Goal: Task Accomplishment & Management: Use online tool/utility

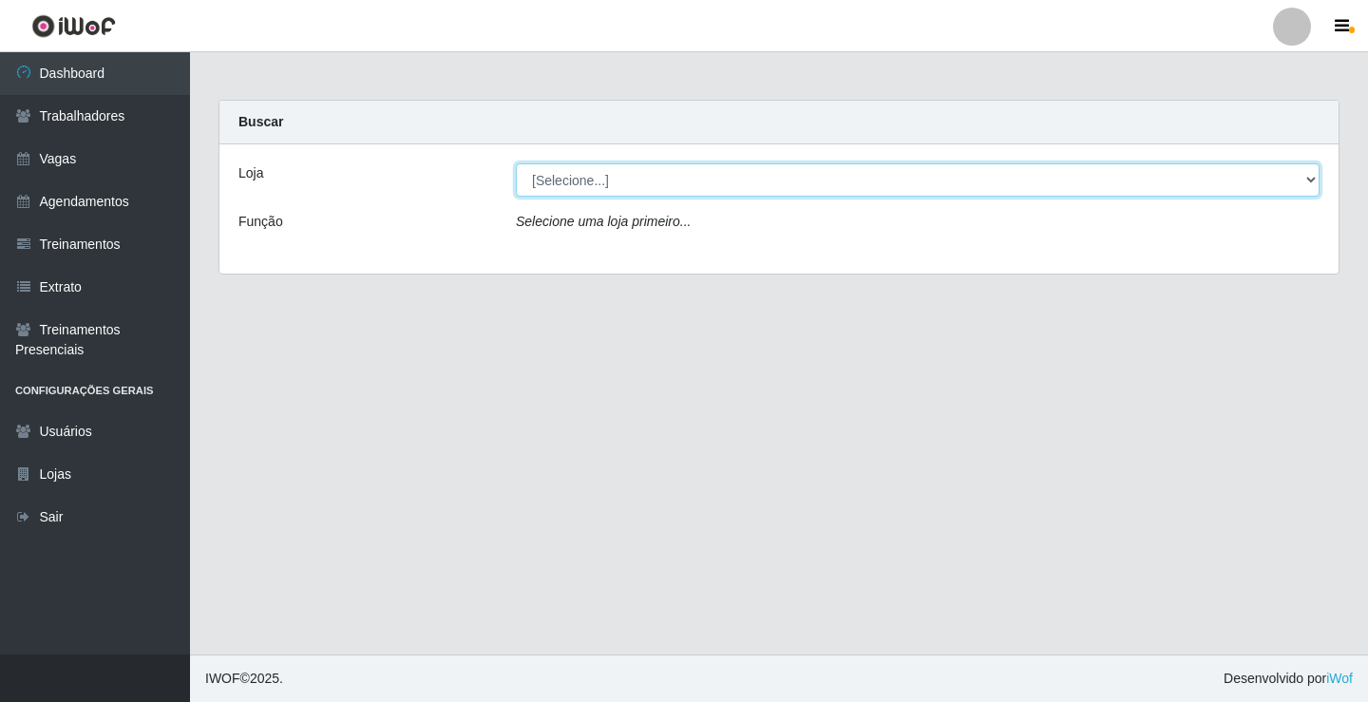
click at [606, 181] on select "[Selecione...] Edilicya Supermercado" at bounding box center [918, 179] width 804 height 33
select select "460"
click at [516, 163] on select "[Selecione...] Edilicya Supermercado" at bounding box center [918, 179] width 804 height 33
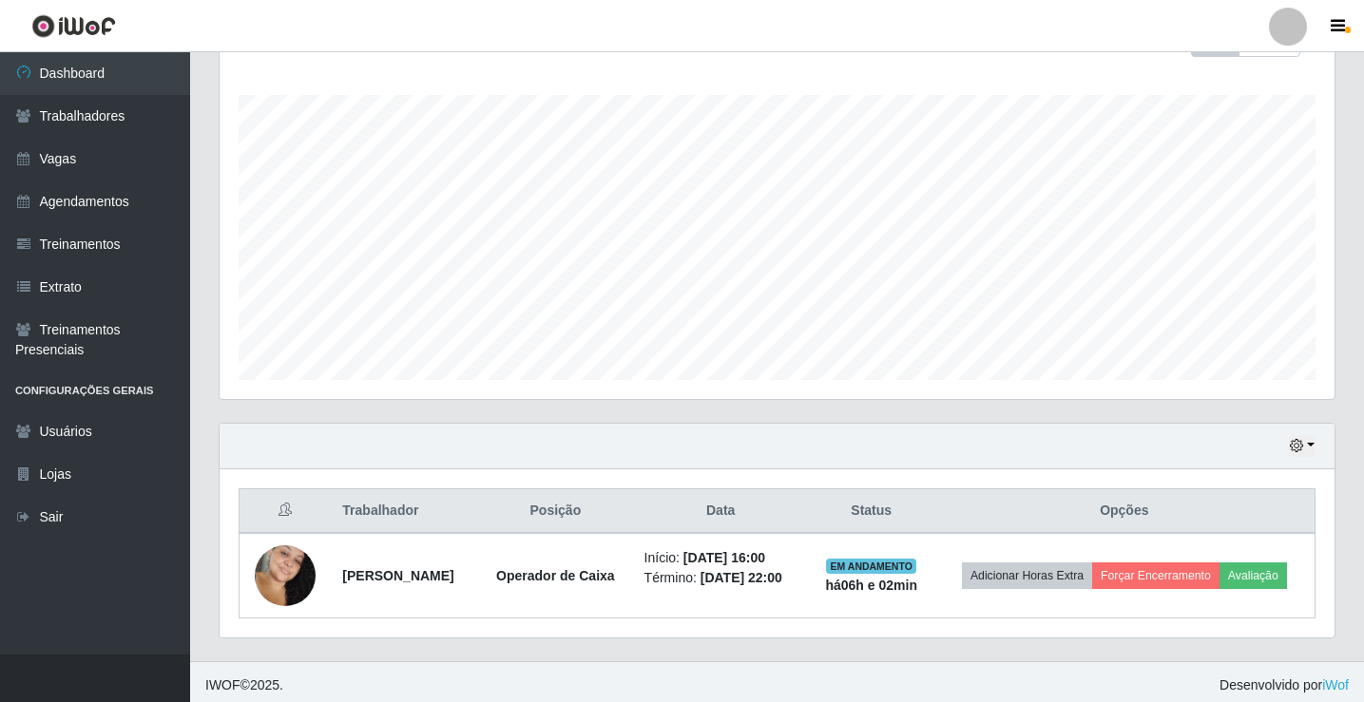
scroll to position [306, 0]
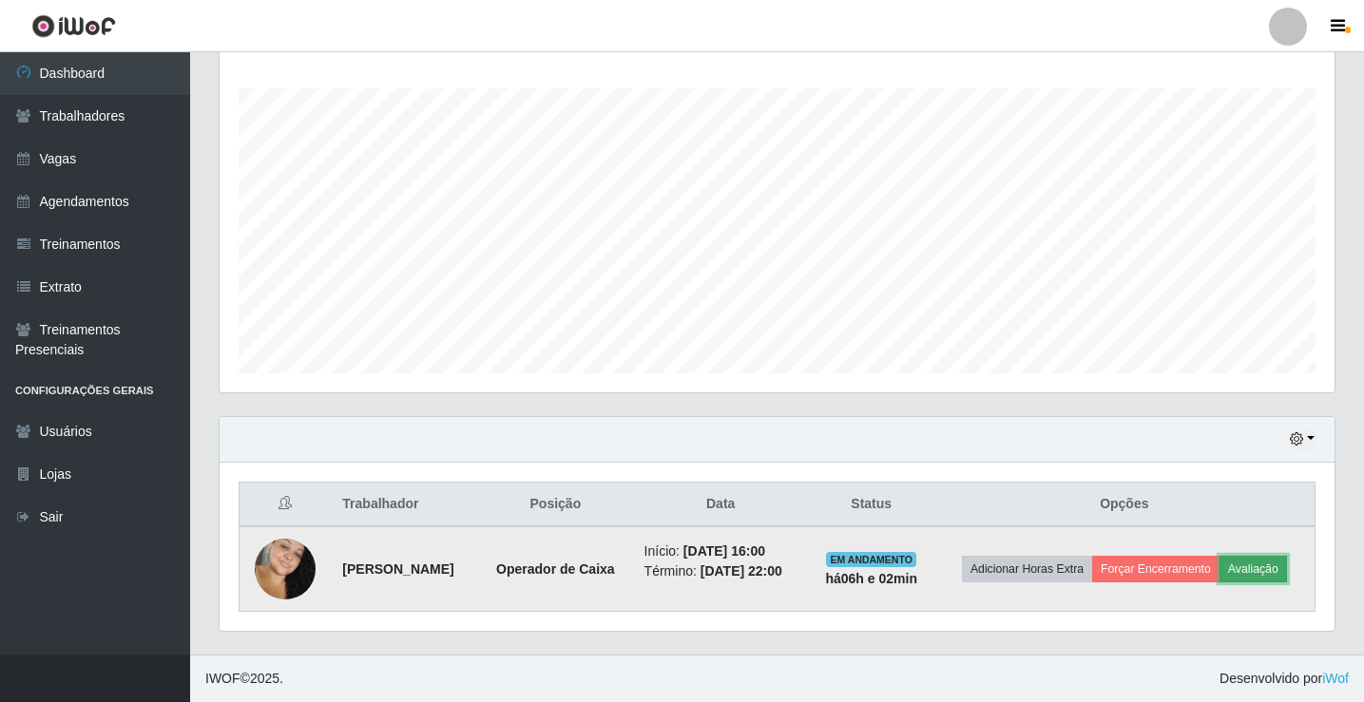
click at [1286, 572] on button "Avaliação" at bounding box center [1252, 569] width 67 height 27
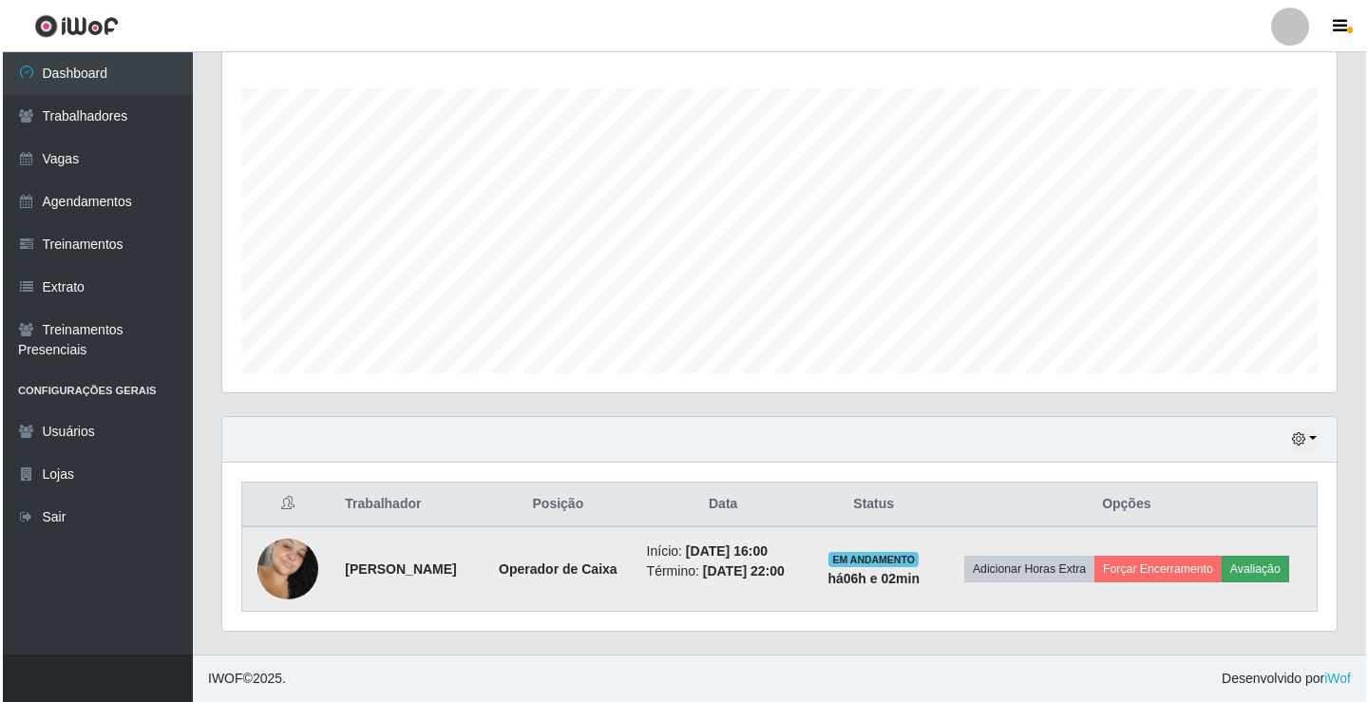
scroll to position [394, 1105]
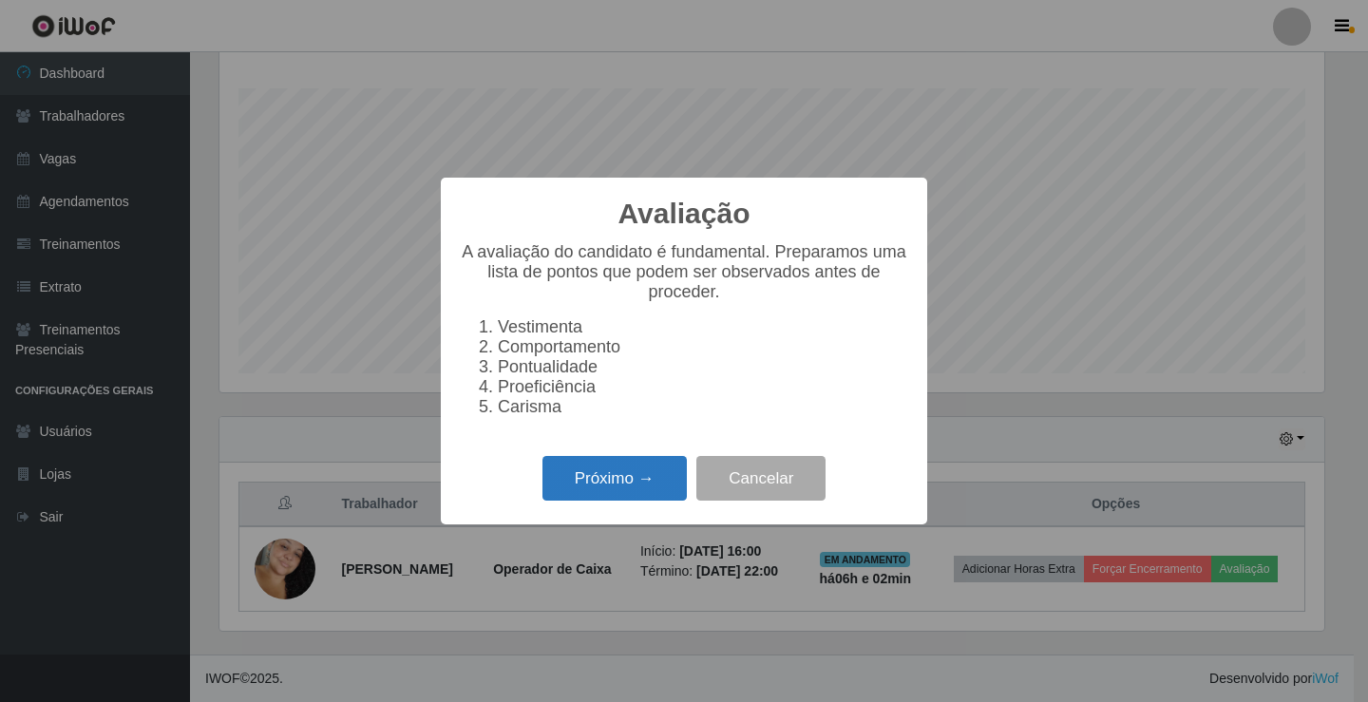
click at [642, 477] on button "Próximo →" at bounding box center [615, 478] width 144 height 45
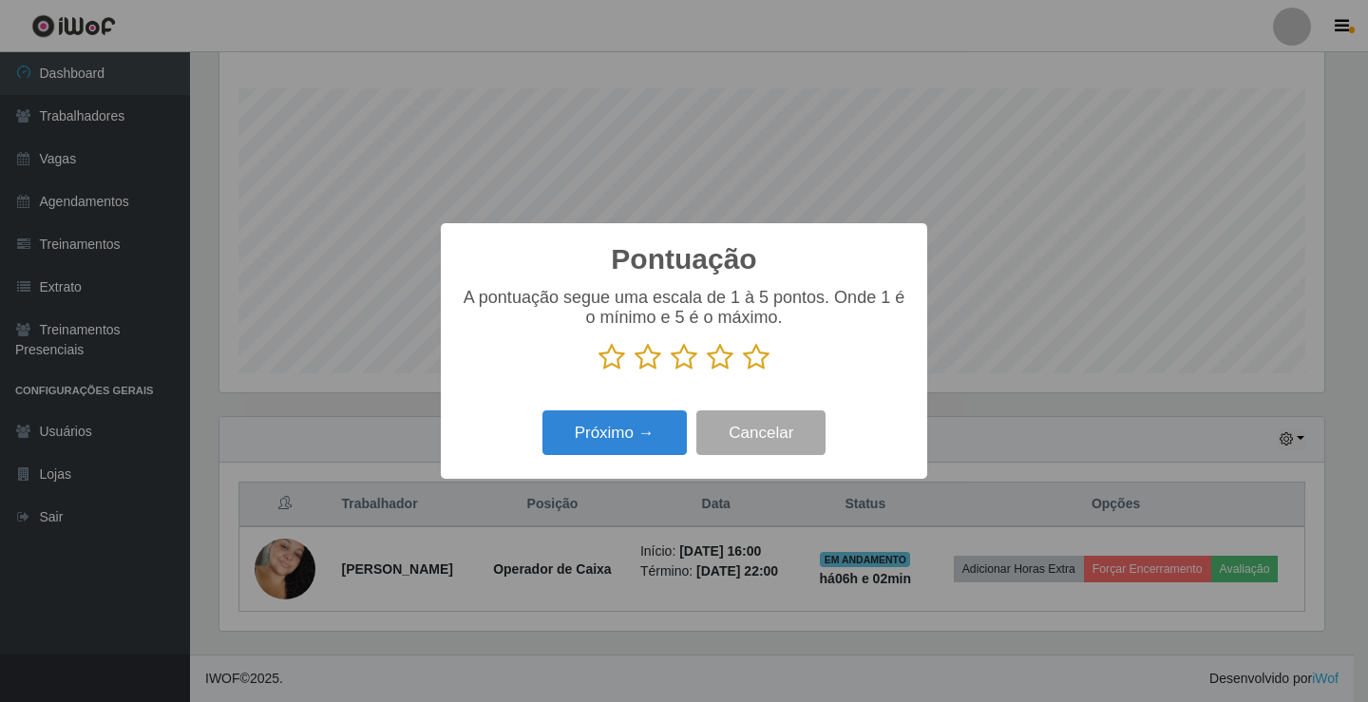
scroll to position [949829, 949118]
drag, startPoint x: 777, startPoint y: 367, endPoint x: 766, endPoint y: 365, distance: 11.6
click at [768, 366] on p at bounding box center [684, 357] width 449 height 29
click at [758, 363] on icon at bounding box center [756, 357] width 27 height 29
click at [743, 372] on input "radio" at bounding box center [743, 372] width 0 height 0
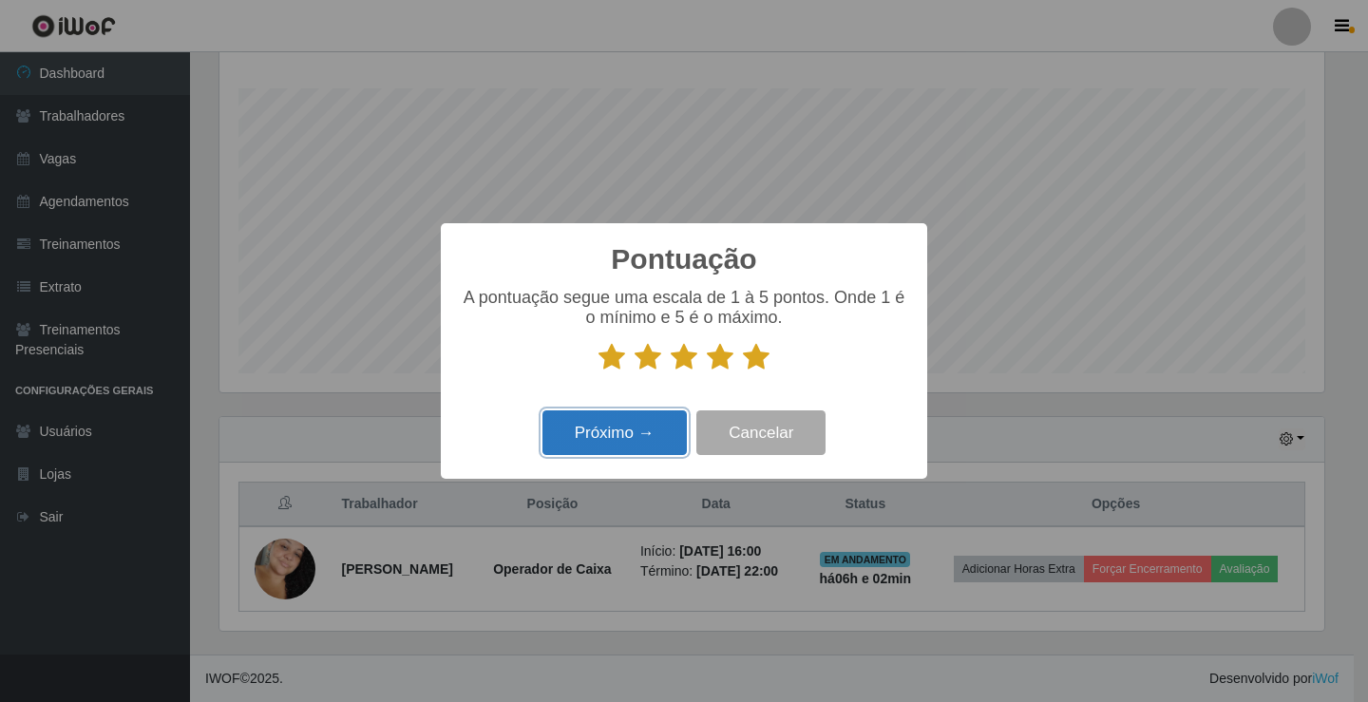
click at [638, 425] on button "Próximo →" at bounding box center [615, 432] width 144 height 45
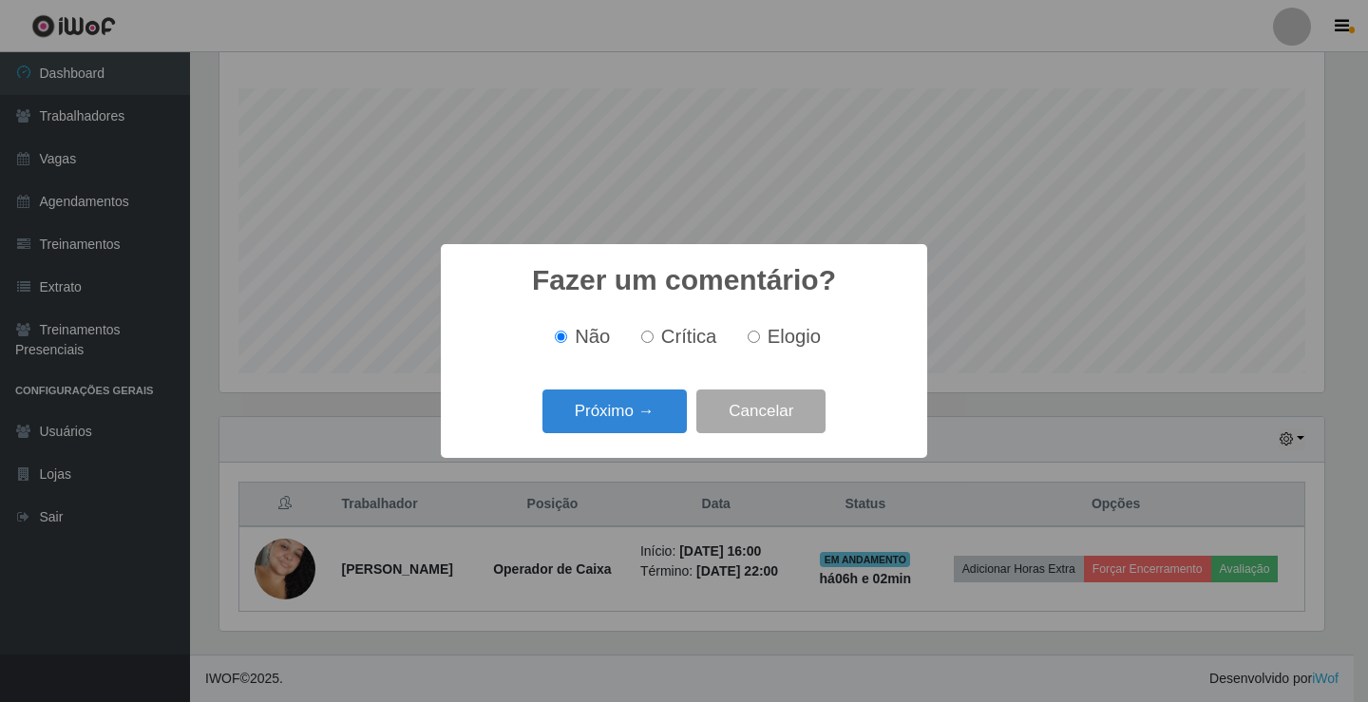
click at [798, 336] on span "Elogio" at bounding box center [794, 336] width 53 height 21
click at [760, 336] on input "Elogio" at bounding box center [754, 337] width 12 height 12
radio input "true"
click at [662, 410] on button "Próximo →" at bounding box center [615, 412] width 144 height 45
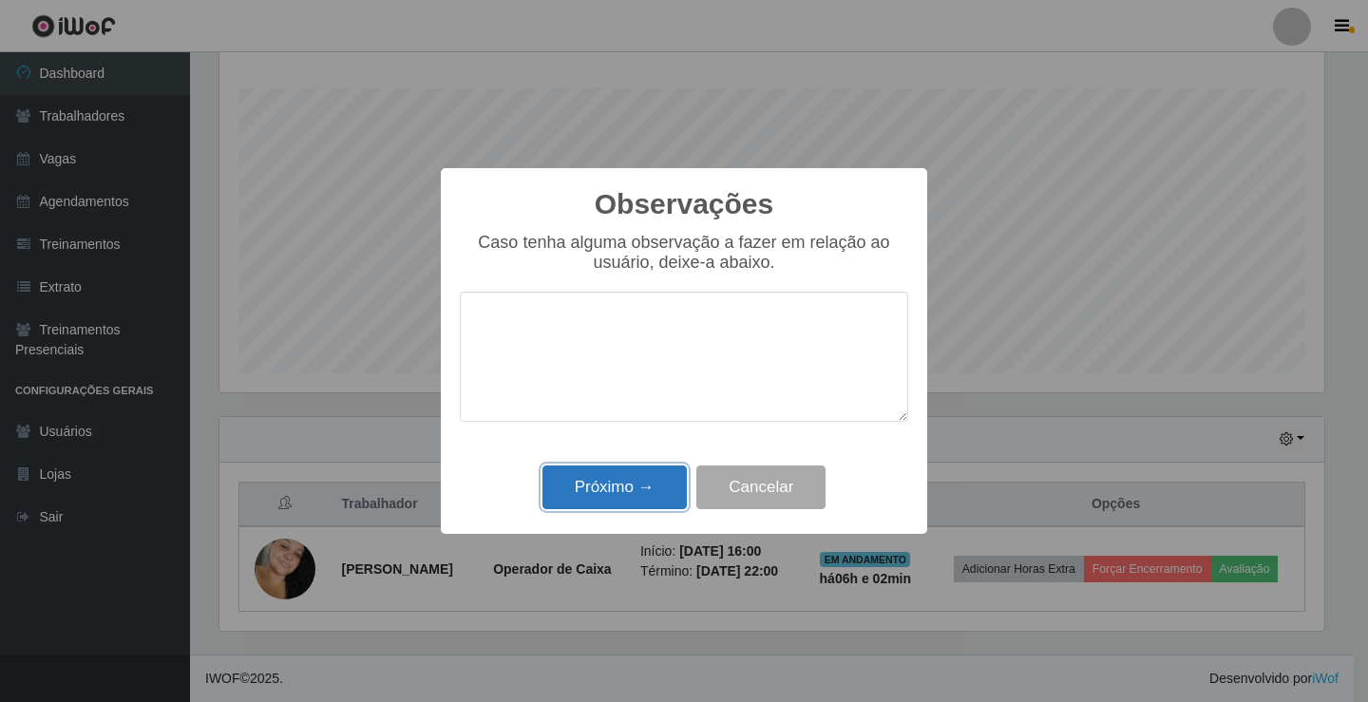
click at [625, 479] on button "Próximo →" at bounding box center [615, 488] width 144 height 45
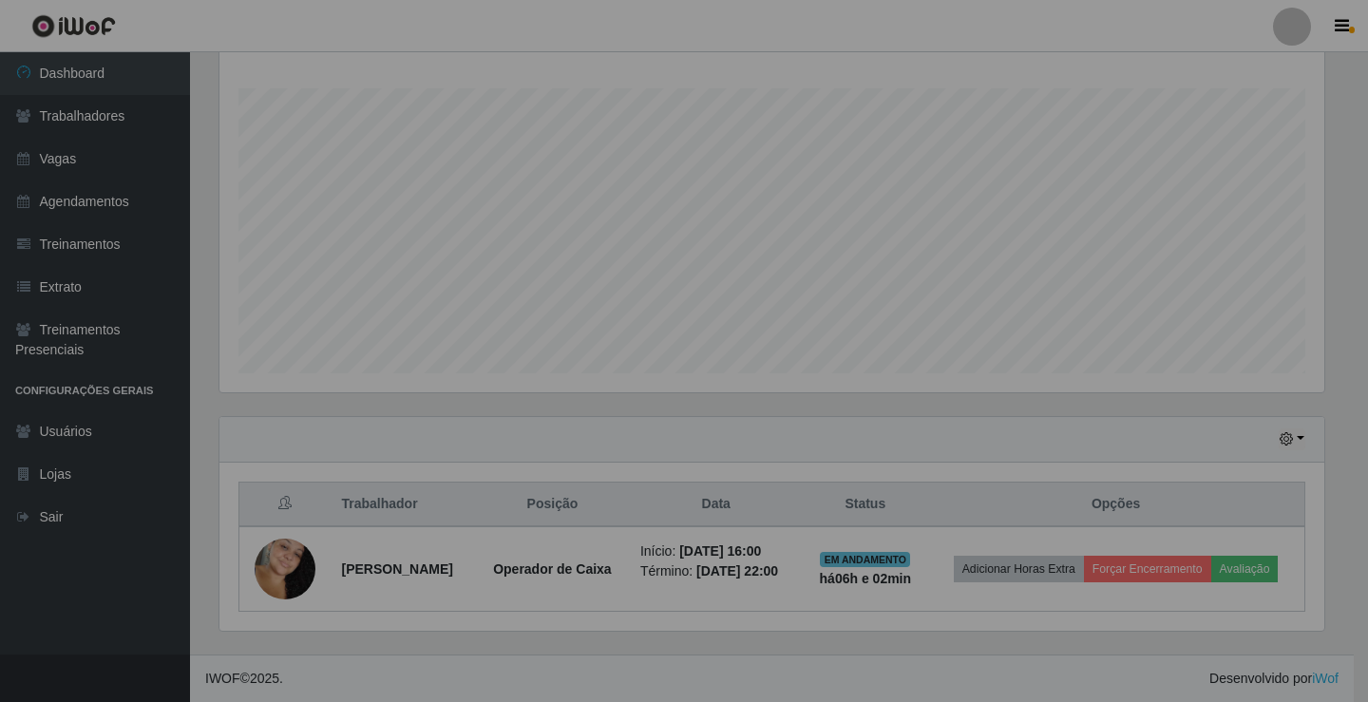
scroll to position [394, 1115]
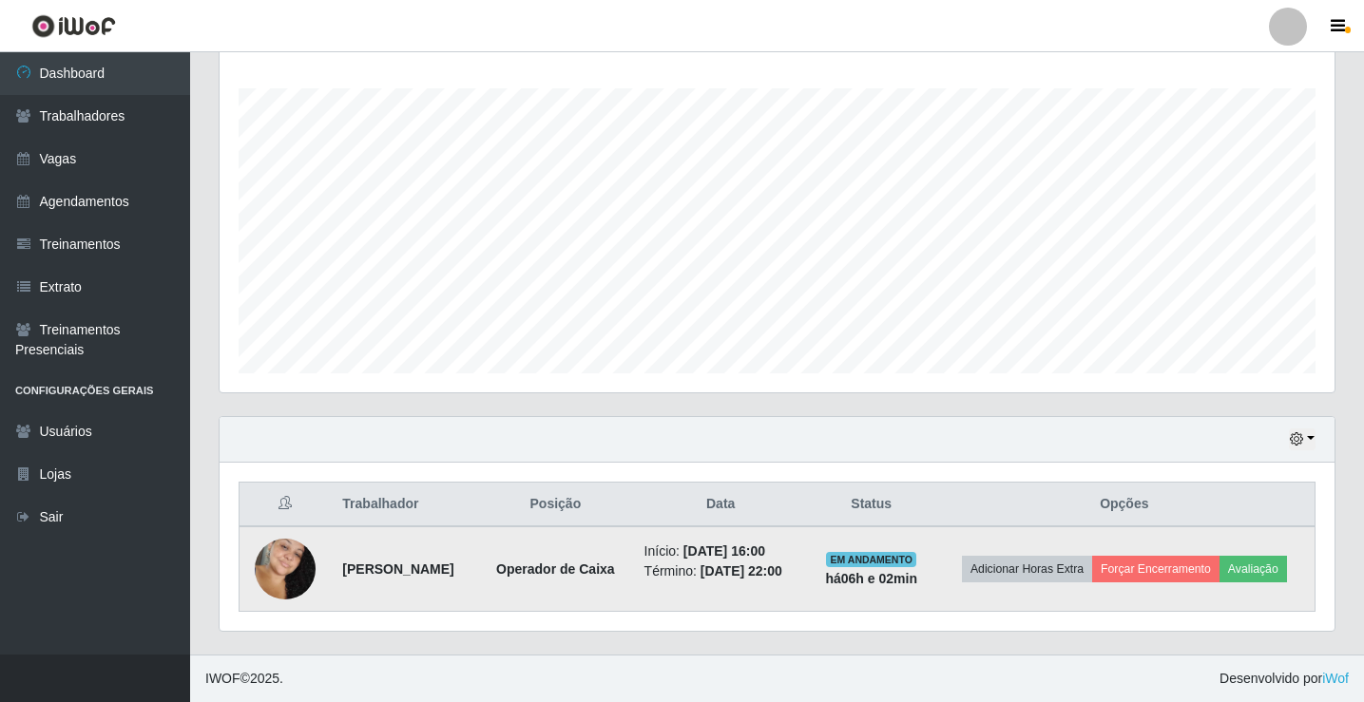
click at [1172, 554] on td "Adicionar Horas Extra Forçar Encerramento Avaliação" at bounding box center [1124, 569] width 381 height 86
click at [1179, 585] on td "Adicionar Horas Extra Forçar Encerramento Avaliação" at bounding box center [1124, 569] width 381 height 86
click at [1175, 572] on button "Forçar Encerramento" at bounding box center [1155, 569] width 127 height 27
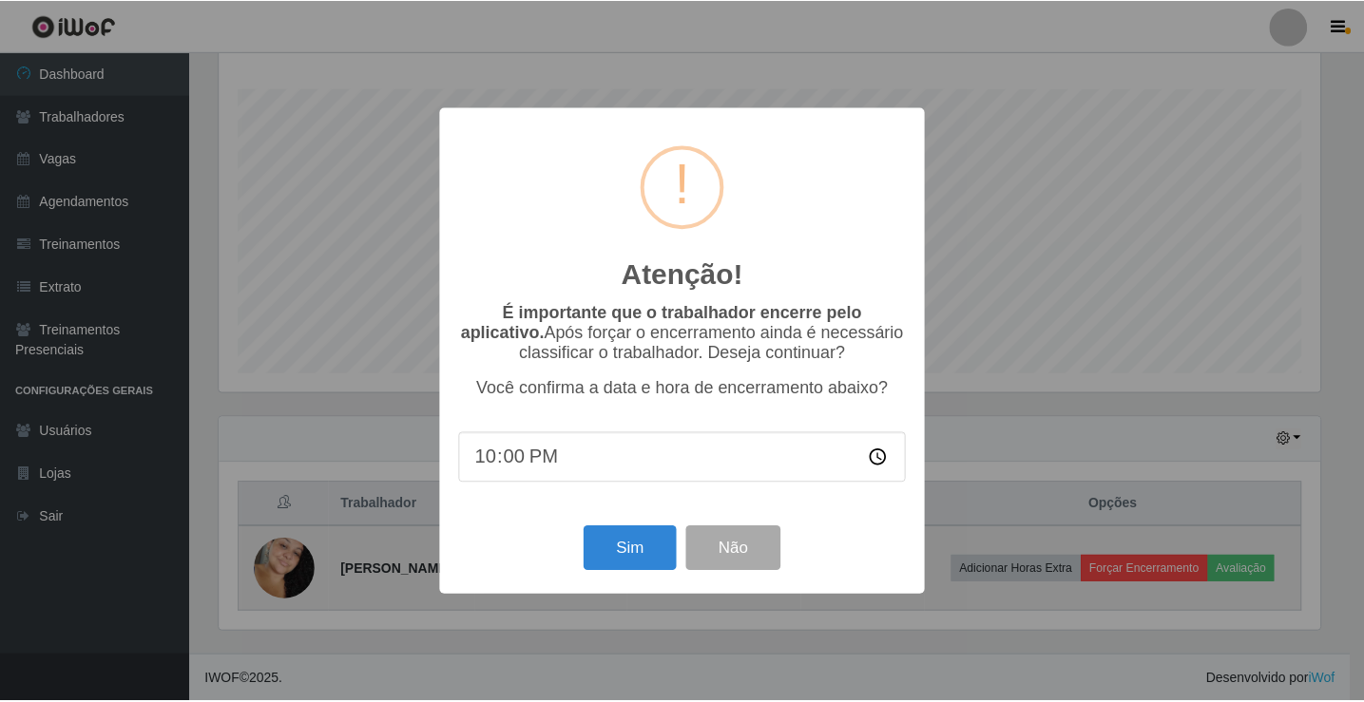
scroll to position [394, 1105]
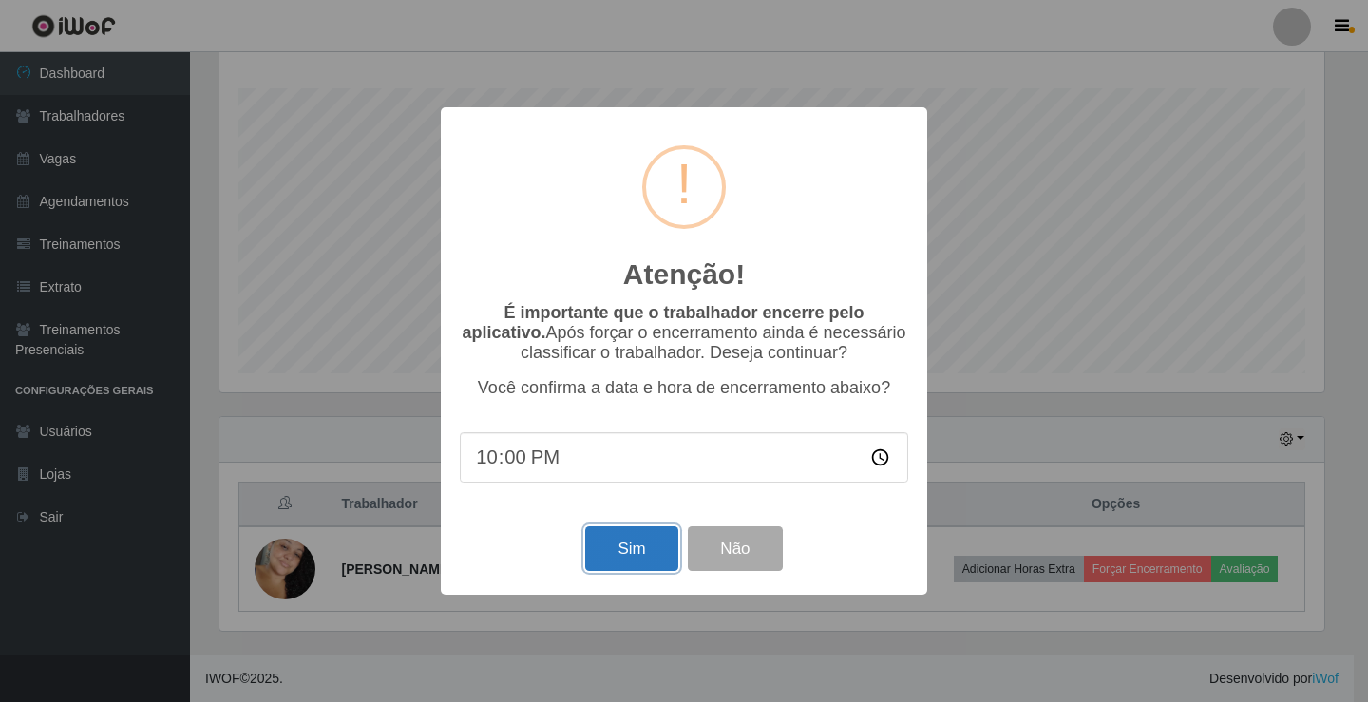
click at [650, 543] on button "Sim" at bounding box center [631, 548] width 92 height 45
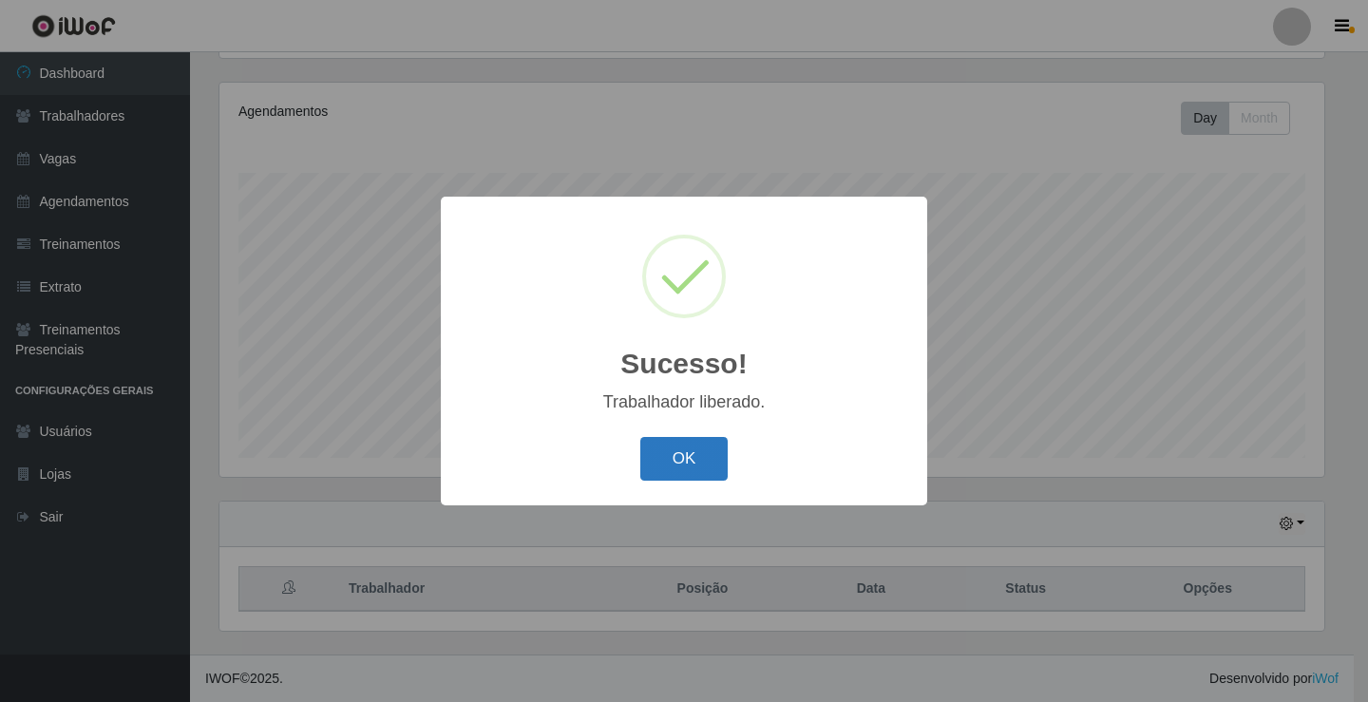
click at [663, 445] on button "OK" at bounding box center [684, 459] width 88 height 45
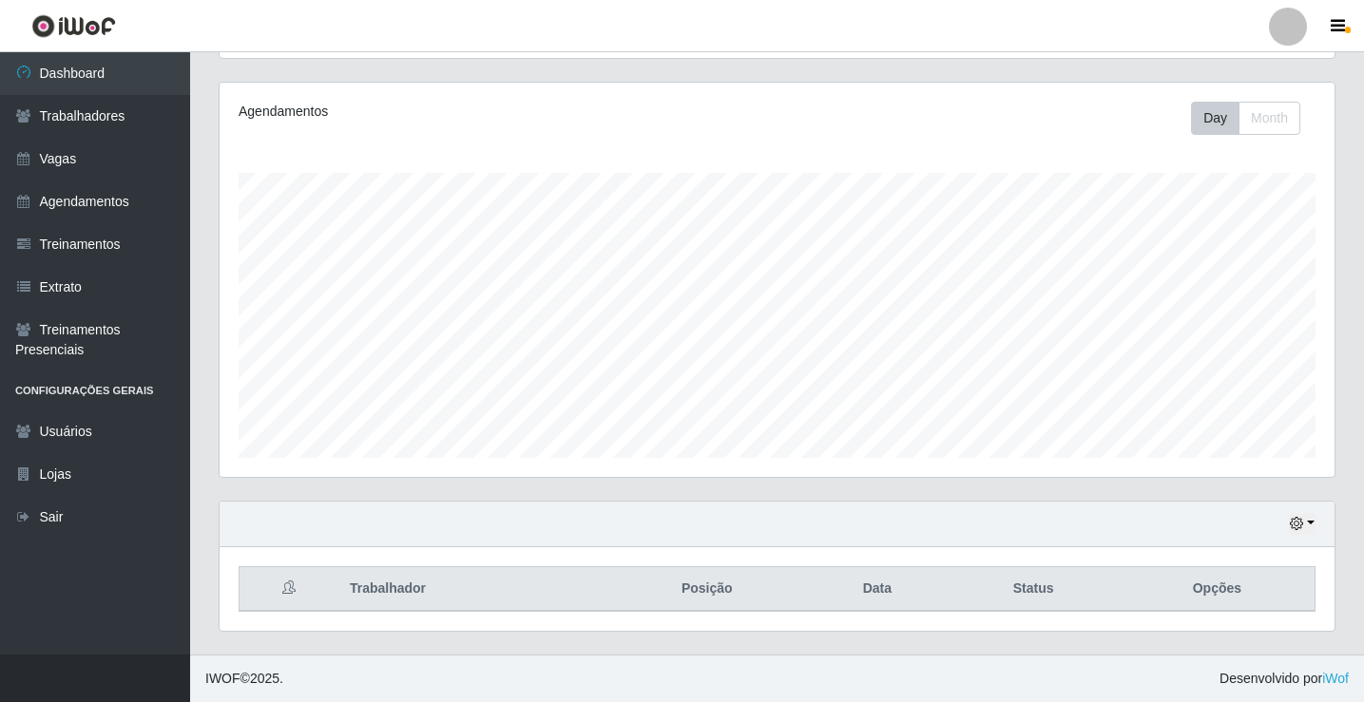
scroll to position [394, 1115]
click at [682, 460] on div "Agendamentos Day Month" at bounding box center [777, 280] width 1115 height 394
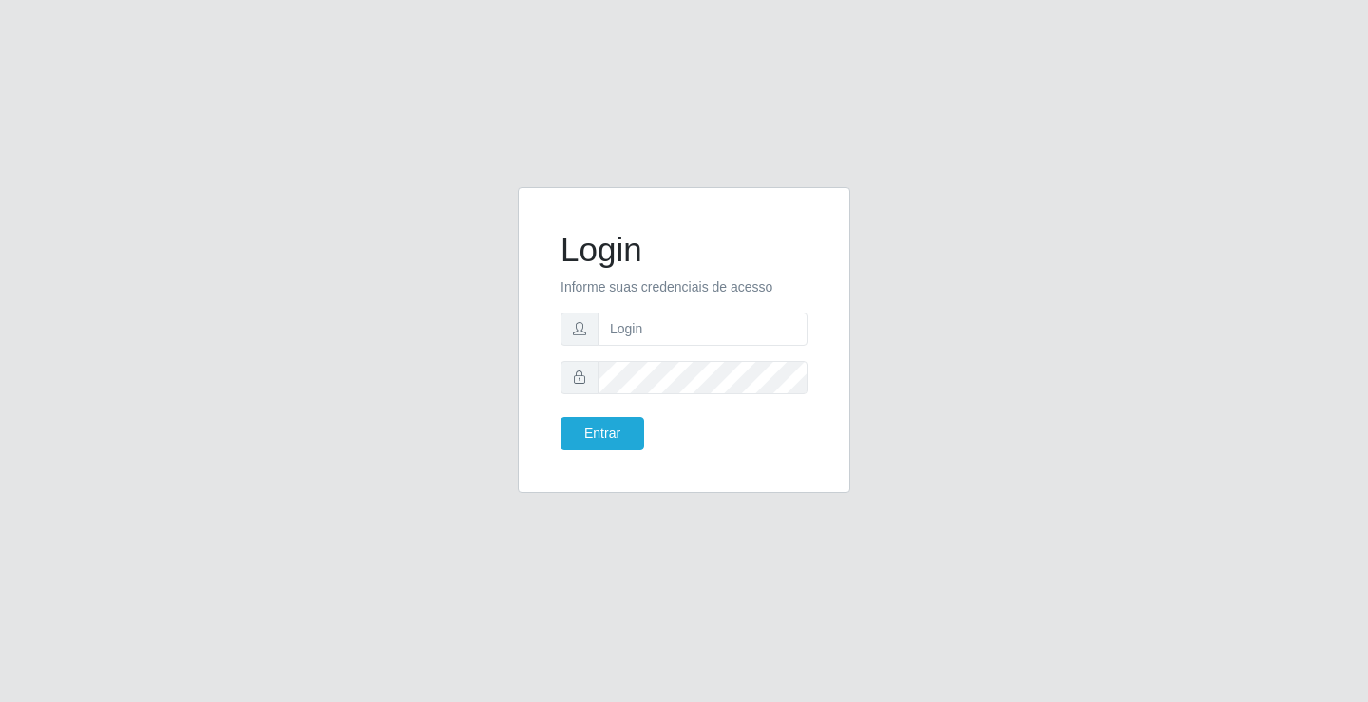
click at [640, 296] on p "Informe suas credenciais de acesso" at bounding box center [684, 287] width 247 height 20
click at [618, 326] on input "text" at bounding box center [703, 329] width 210 height 33
click at [631, 423] on button "Entrar" at bounding box center [603, 433] width 84 height 33
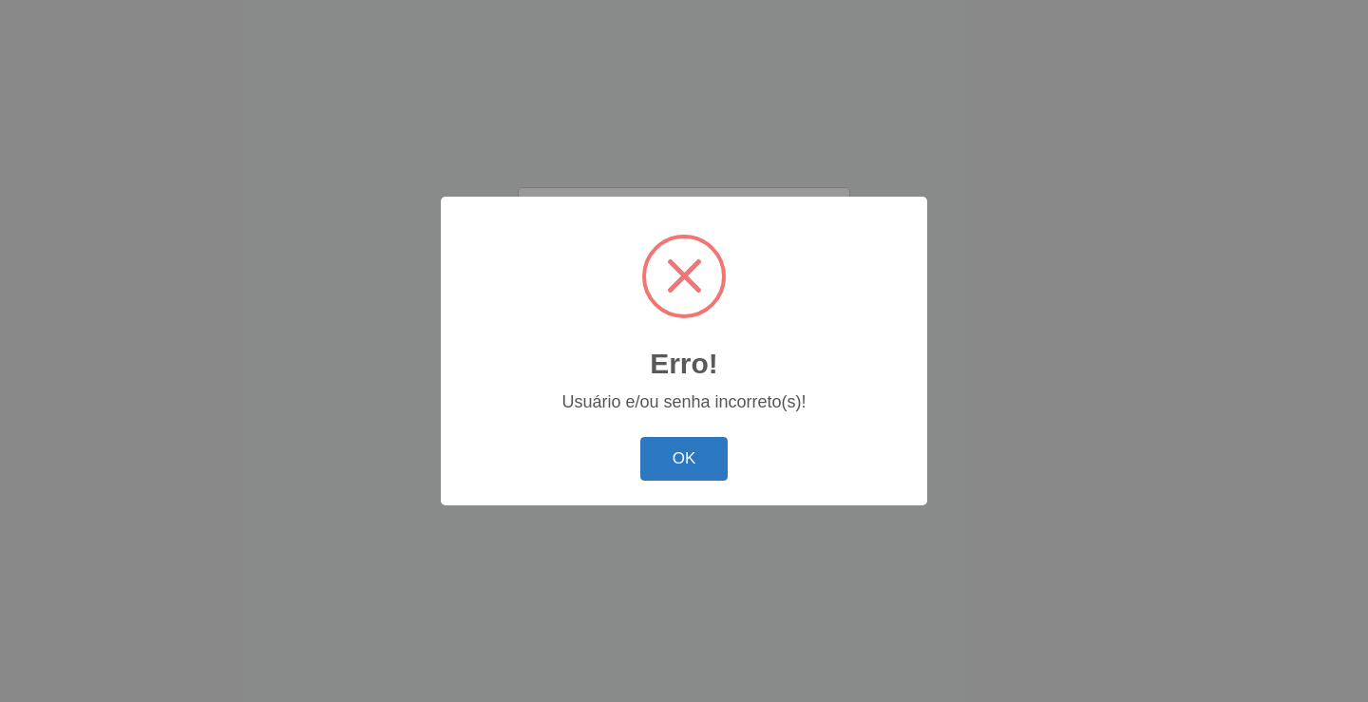
click at [710, 456] on button "OK" at bounding box center [684, 459] width 88 height 45
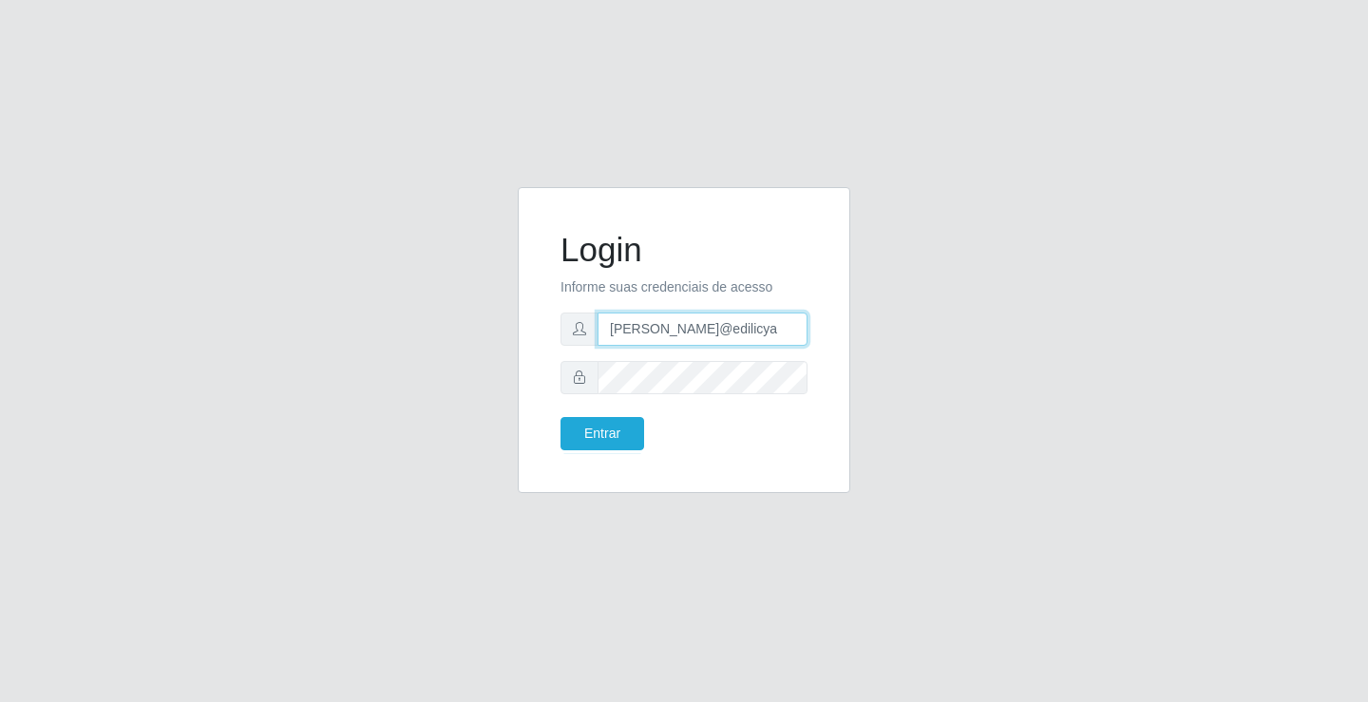
click at [659, 332] on input "janailson@edilicya" at bounding box center [703, 329] width 210 height 33
type input "marques@edilicya"
click at [652, 286] on p "Informe suas credenciais de acesso" at bounding box center [684, 287] width 247 height 20
click at [771, 291] on p "Informe suas credenciais de acesso" at bounding box center [684, 287] width 247 height 20
click at [659, 292] on p "Informe suas credenciais de acesso" at bounding box center [684, 287] width 247 height 20
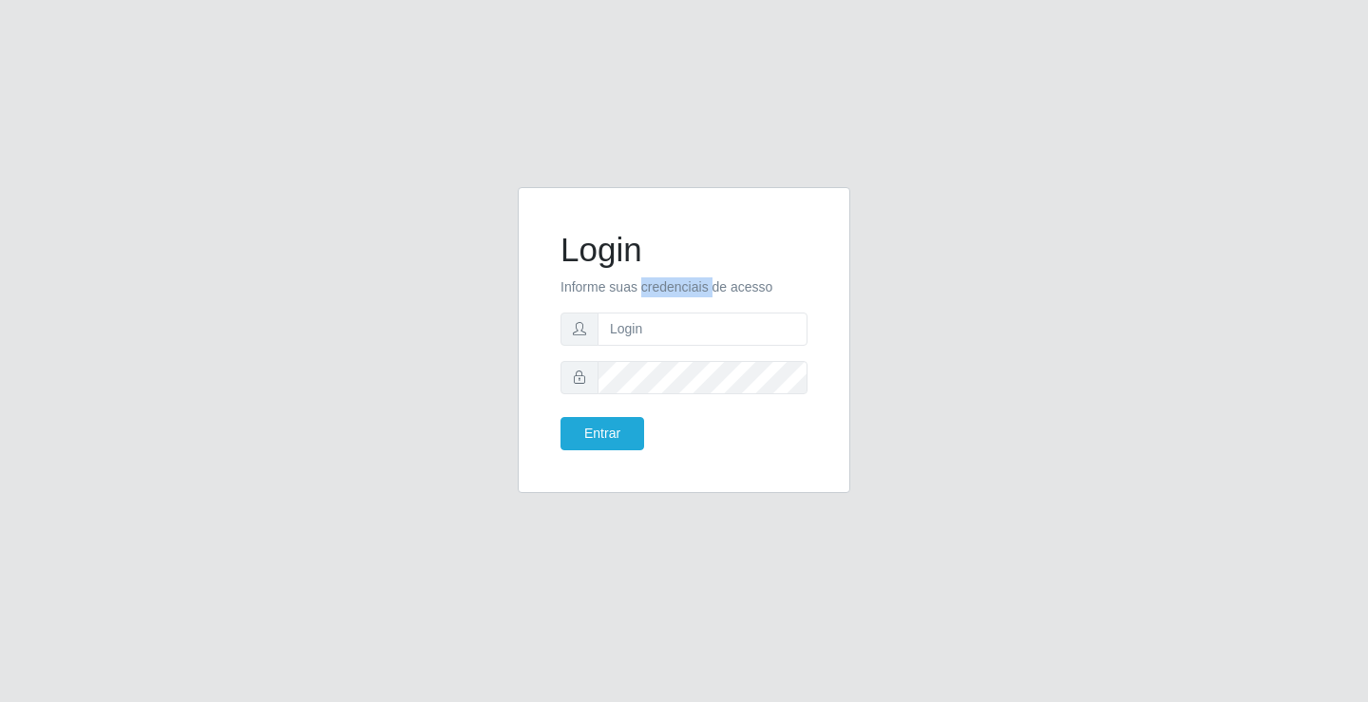
click at [659, 292] on p "Informe suas credenciais de acesso" at bounding box center [684, 287] width 247 height 20
click at [635, 332] on input "text" at bounding box center [703, 329] width 210 height 33
type input "cirlene@superedilicya"
